Goal: Browse casually: Explore the website without a specific task or goal

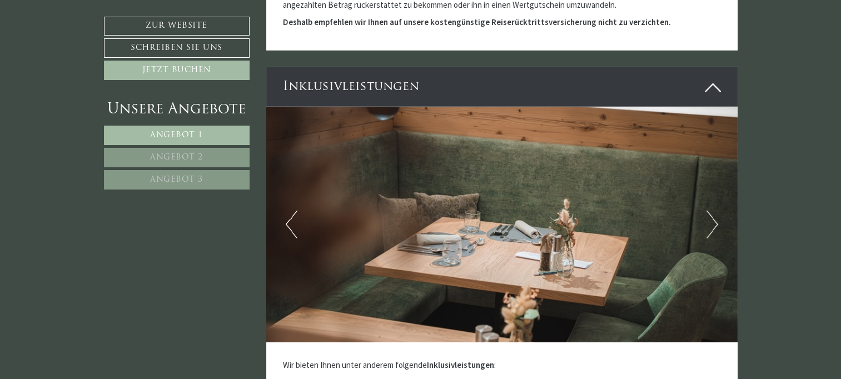
scroll to position [3280, 0]
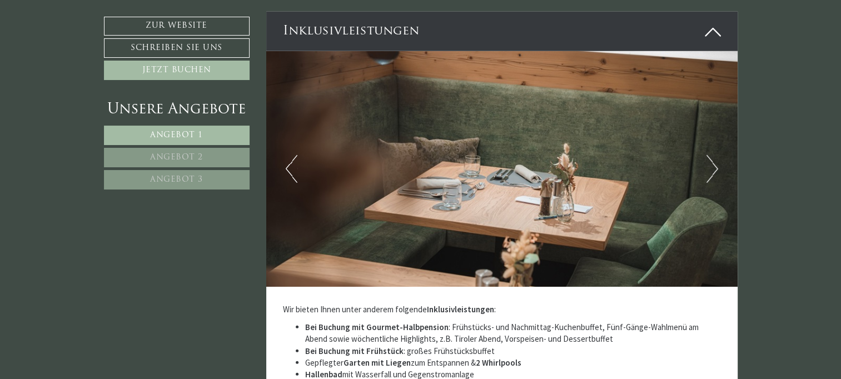
click at [718, 171] on img at bounding box center [501, 169] width 471 height 236
click at [715, 164] on button "Next" at bounding box center [712, 169] width 12 height 28
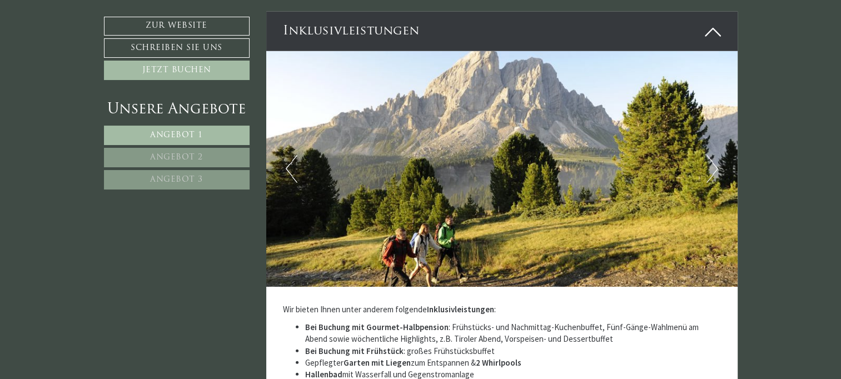
click at [715, 164] on button "Next" at bounding box center [712, 169] width 12 height 28
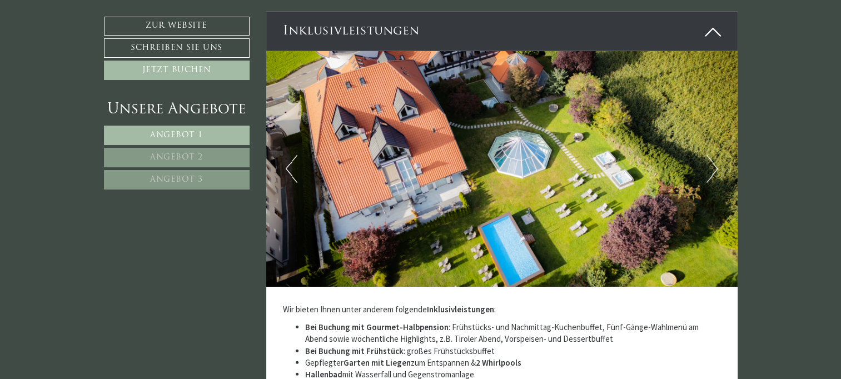
click at [713, 163] on button "Next" at bounding box center [712, 169] width 12 height 28
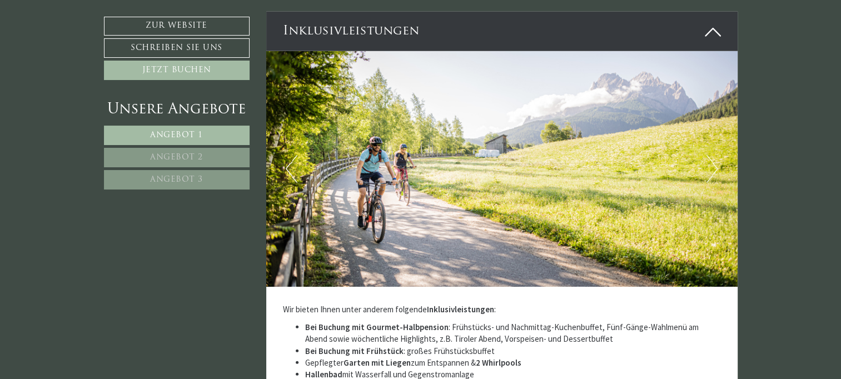
click at [713, 163] on button "Next" at bounding box center [712, 169] width 12 height 28
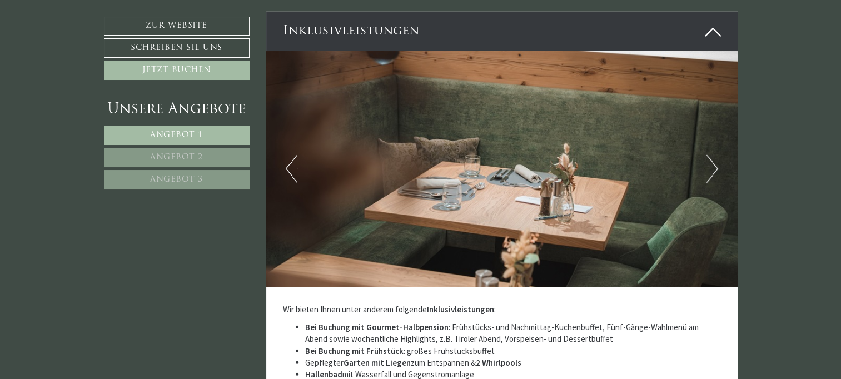
click at [713, 163] on button "Next" at bounding box center [712, 169] width 12 height 28
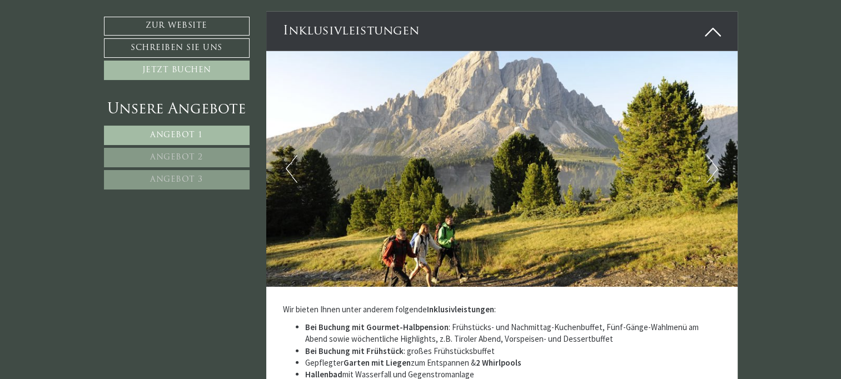
click at [713, 163] on button "Next" at bounding box center [712, 169] width 12 height 28
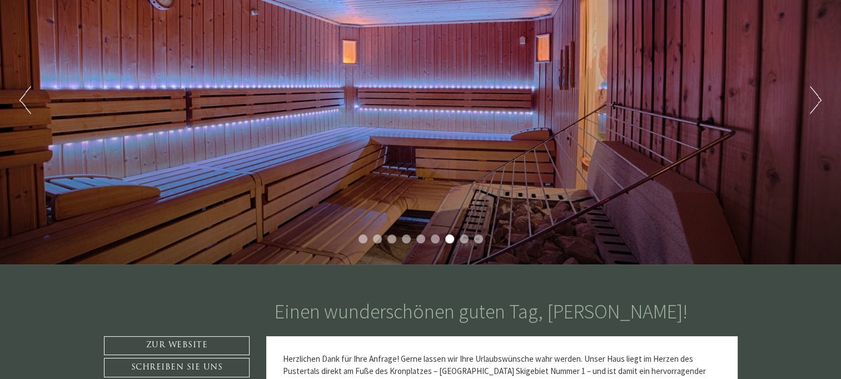
scroll to position [92, 0]
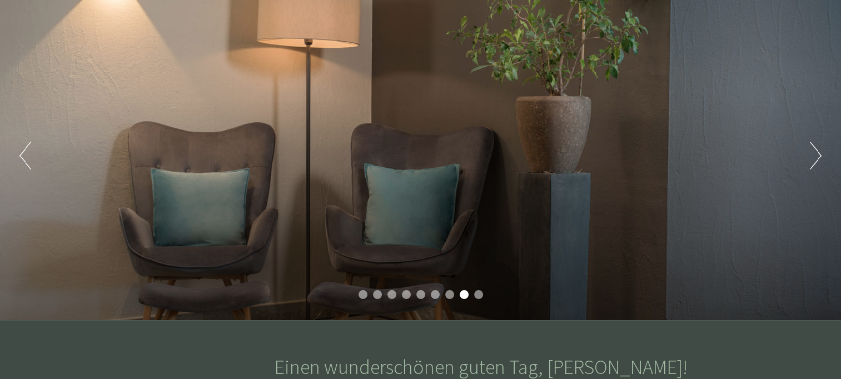
click at [820, 156] on button "Next" at bounding box center [816, 156] width 12 height 28
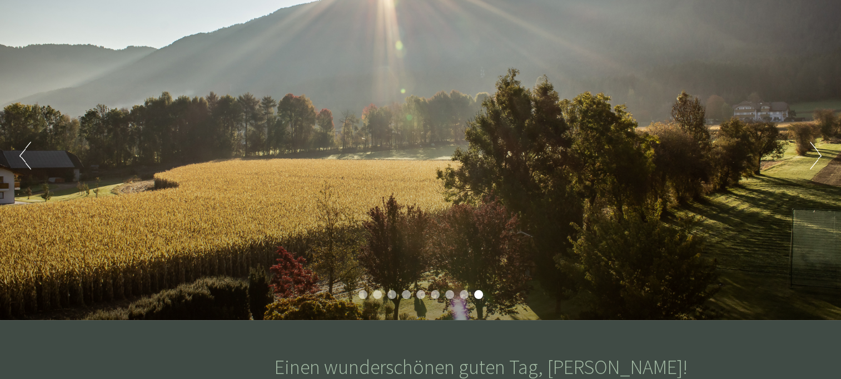
click at [820, 156] on button "Next" at bounding box center [816, 156] width 12 height 28
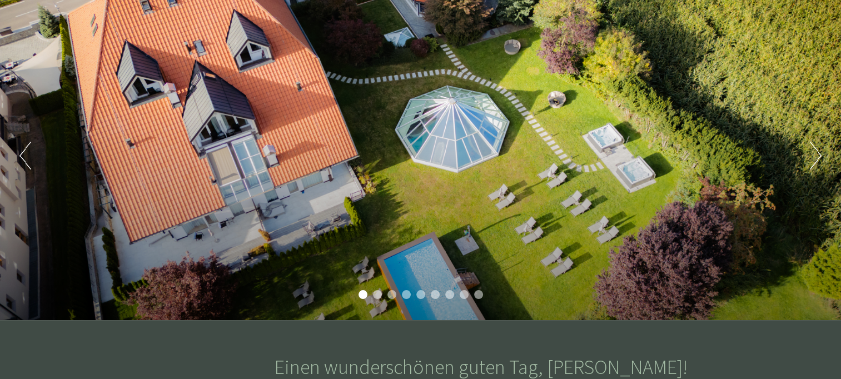
click at [820, 155] on button "Next" at bounding box center [816, 156] width 12 height 28
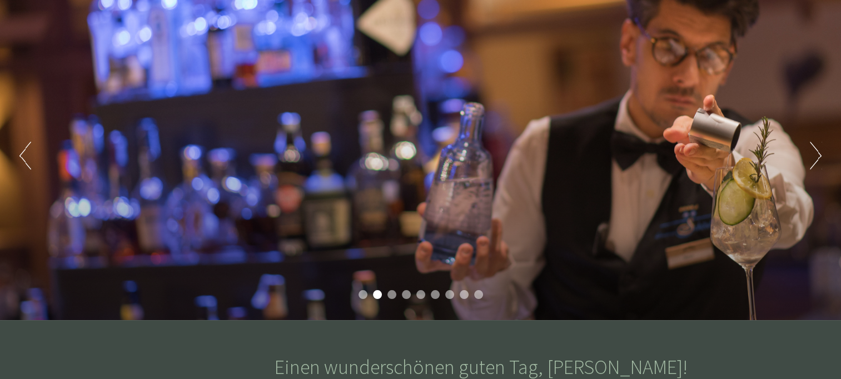
click at [820, 155] on button "Next" at bounding box center [816, 156] width 12 height 28
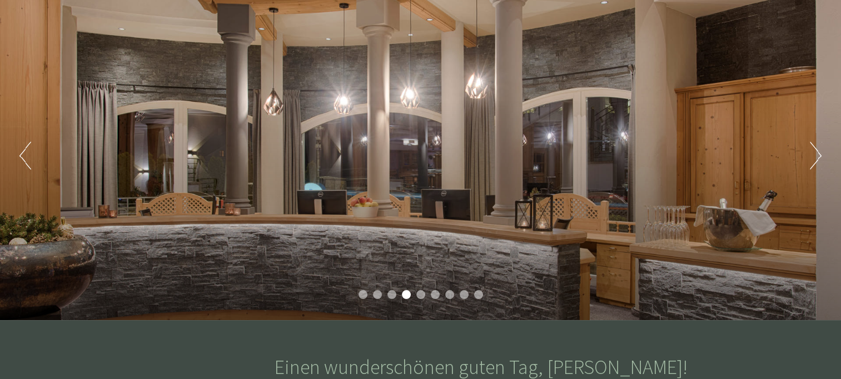
click at [820, 150] on button "Next" at bounding box center [816, 156] width 12 height 28
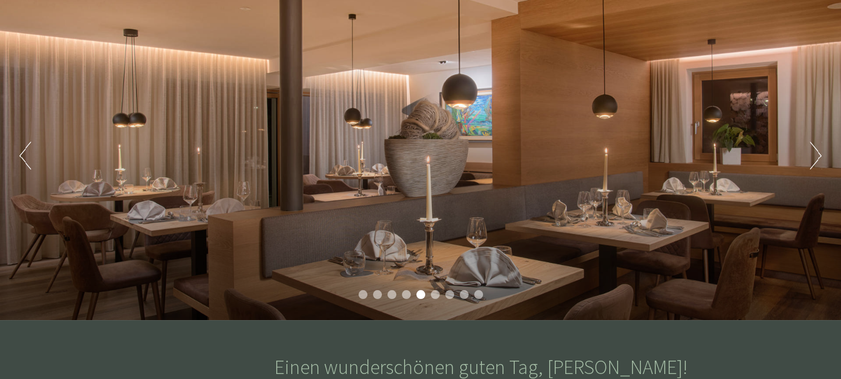
click at [820, 150] on button "Next" at bounding box center [816, 156] width 12 height 28
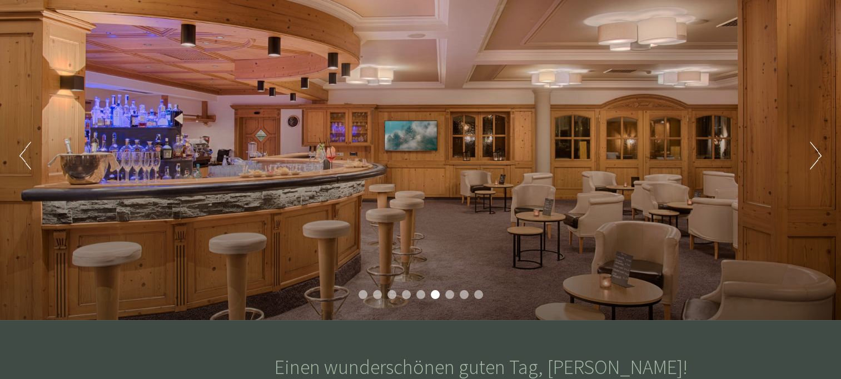
click at [820, 150] on button "Next" at bounding box center [816, 156] width 12 height 28
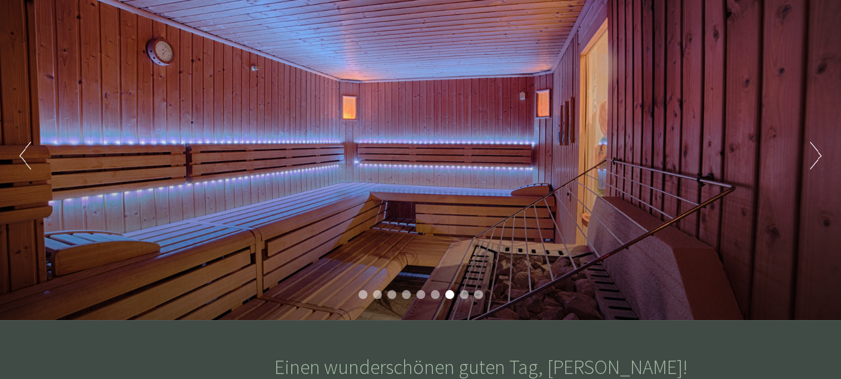
click at [820, 150] on button "Next" at bounding box center [816, 156] width 12 height 28
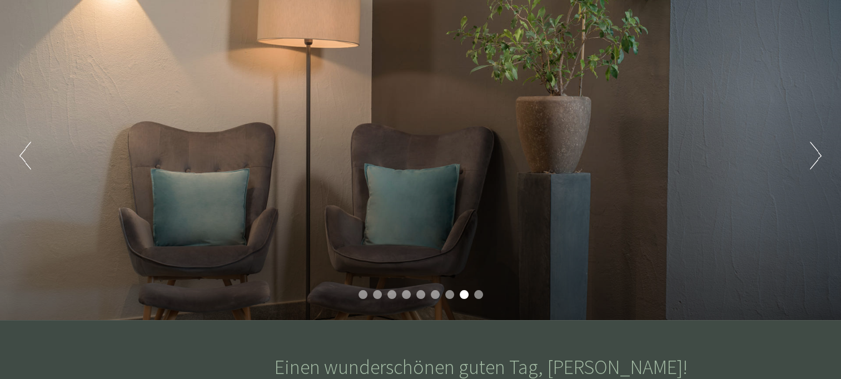
click at [820, 150] on button "Next" at bounding box center [816, 156] width 12 height 28
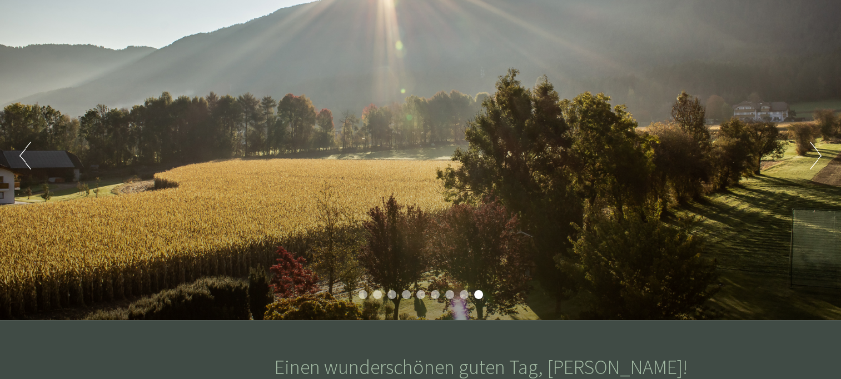
click at [820, 150] on button "Next" at bounding box center [816, 156] width 12 height 28
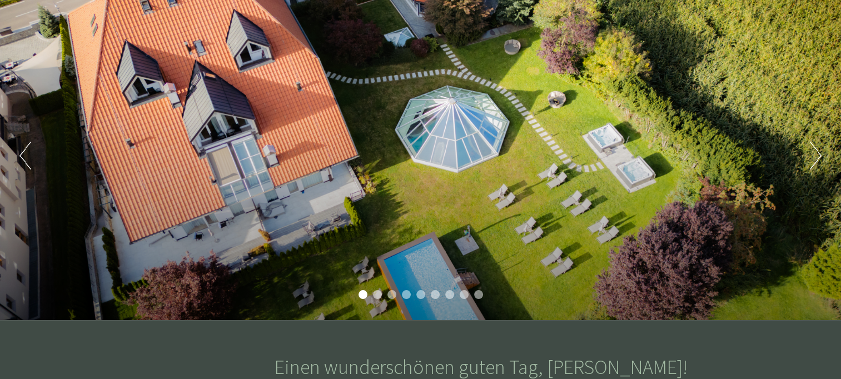
click at [820, 150] on button "Next" at bounding box center [816, 156] width 12 height 28
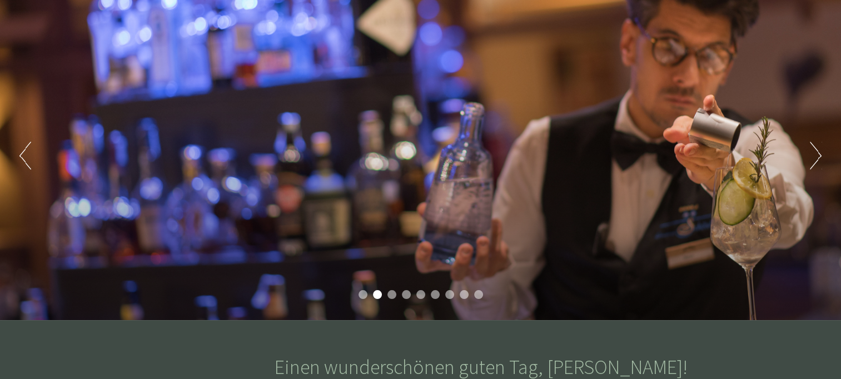
click at [820, 150] on button "Next" at bounding box center [816, 156] width 12 height 28
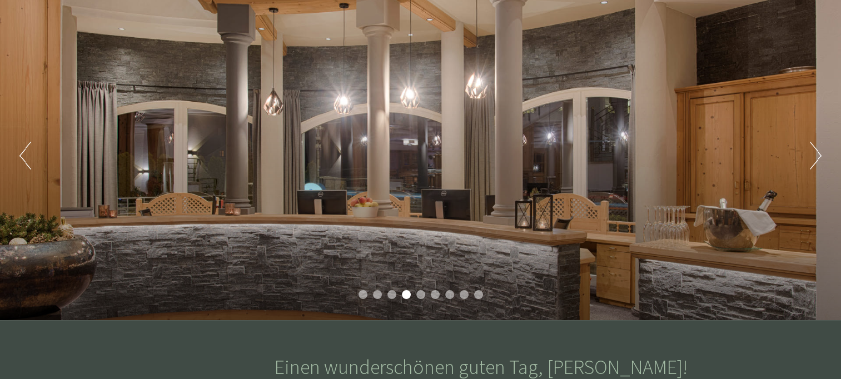
drag, startPoint x: 500, startPoint y: 84, endPoint x: 559, endPoint y: 56, distance: 64.9
click at [559, 56] on div "Previous Next 1 2 3 4 5 6 7 8 9" at bounding box center [420, 156] width 841 height 329
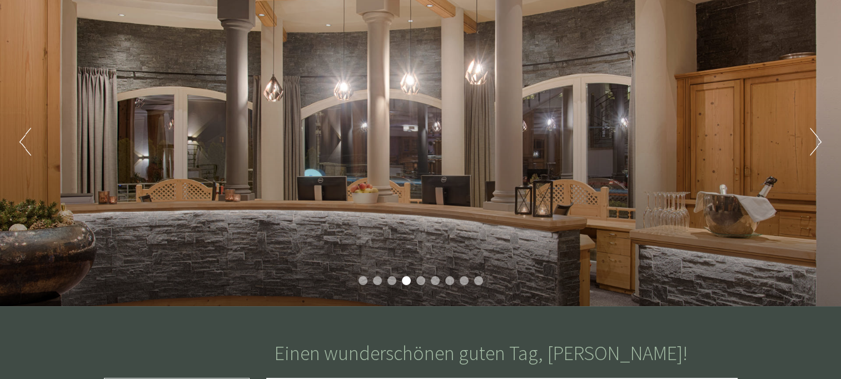
scroll to position [0, 0]
